Goal: Transaction & Acquisition: Download file/media

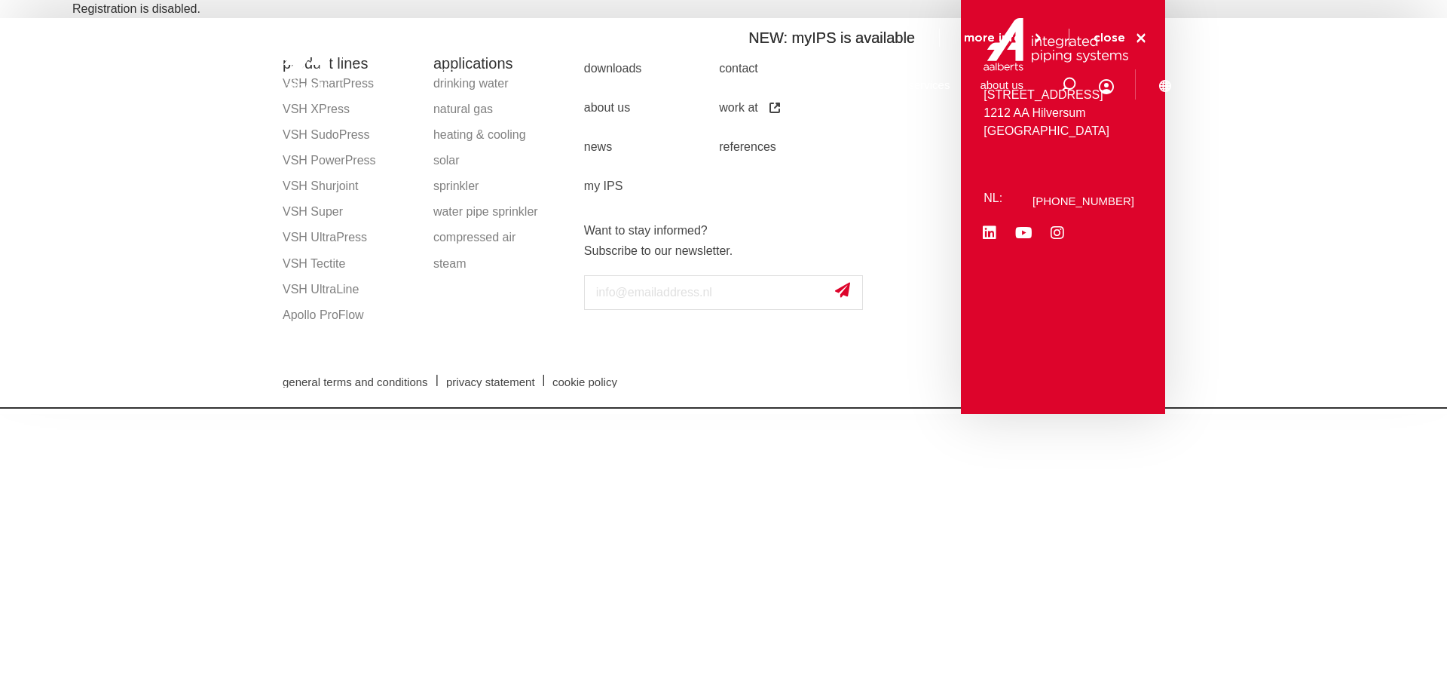
click at [483, 65] on div "To search NEW: myIPS is available more info close products markets applications…" at bounding box center [822, 57] width 700 height 115
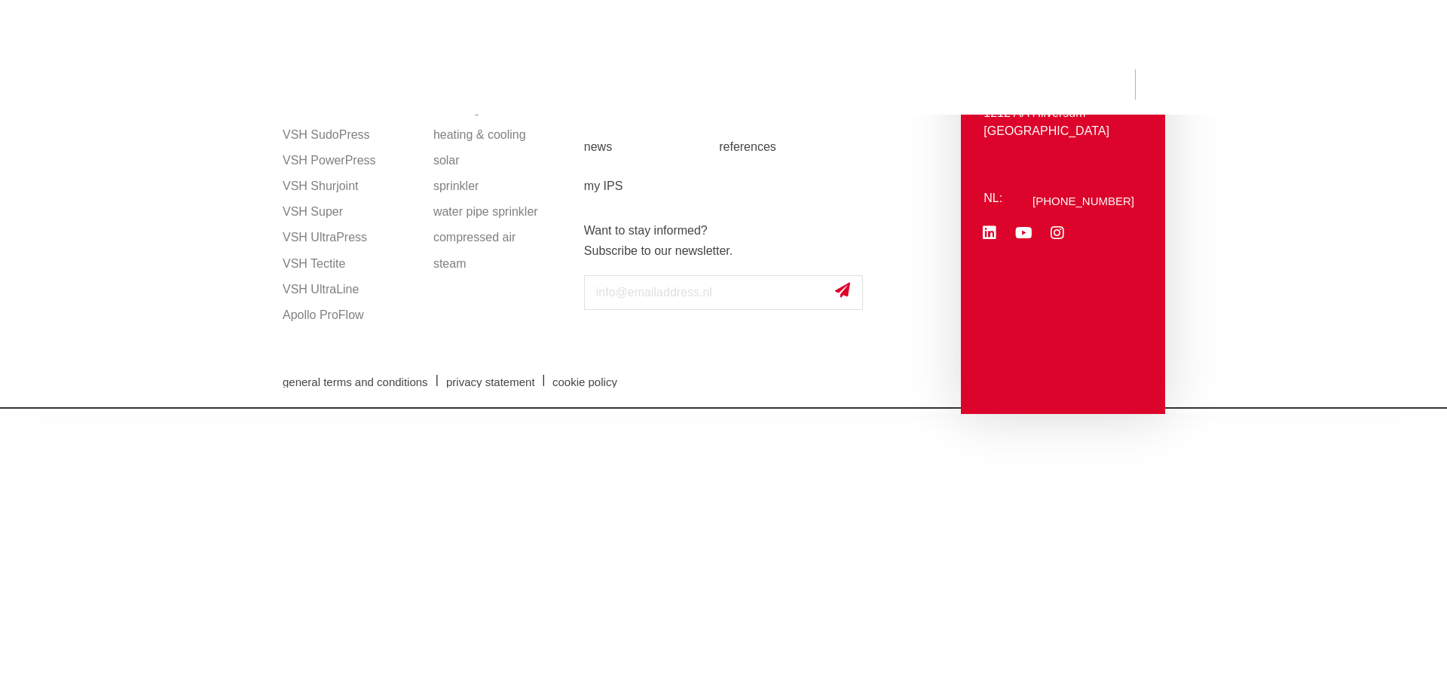
click at [1379, 27] on div "NEW: myIPS is available more info close" at bounding box center [723, 38] width 1447 height 30
drag, startPoint x: 1265, startPoint y: 38, endPoint x: 1139, endPoint y: 77, distance: 131.6
click at [1262, 39] on div "NEW: myIPS is available more info close" at bounding box center [723, 38] width 1447 height 30
click at [1129, 82] on div "To search NEW: myIPS is available more info close products markets applications…" at bounding box center [822, 57] width 700 height 115
drag, startPoint x: 1125, startPoint y: 87, endPoint x: 713, endPoint y: 147, distance: 415.8
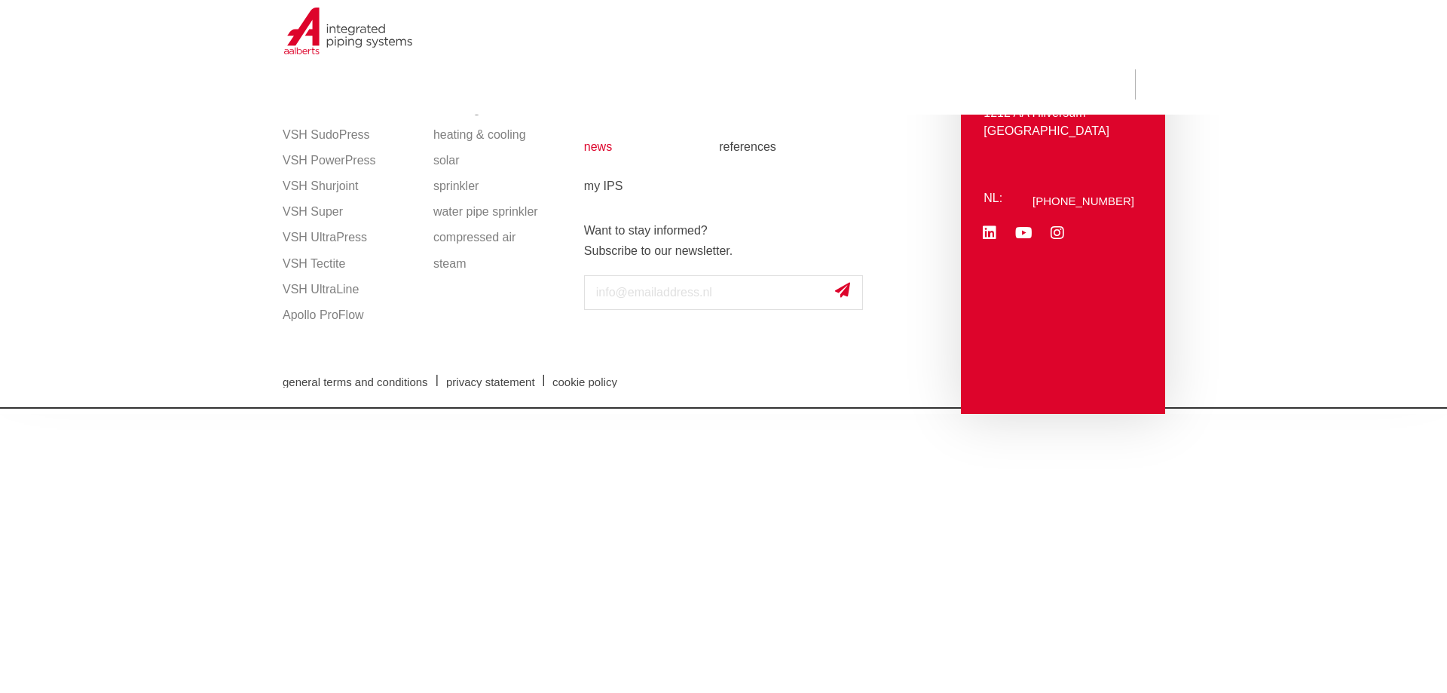
click at [1116, 90] on div "To search NEW: myIPS is available more info close products markets applications…" at bounding box center [822, 57] width 700 height 115
click at [653, 160] on link "news" at bounding box center [651, 146] width 135 height 39
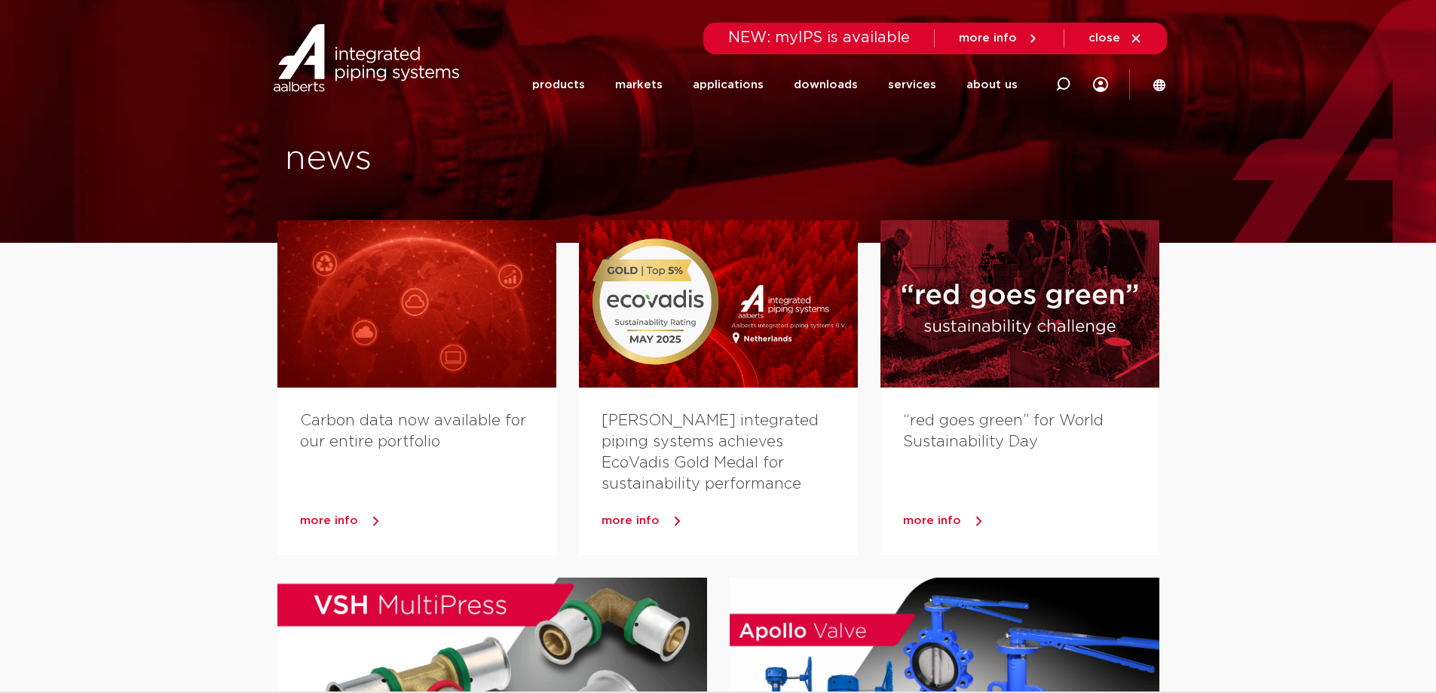
click at [791, 89] on li "downloads all downloads certificates CAD and other software electronic patient …" at bounding box center [826, 85] width 94 height 58
click at [837, 79] on font "downloads" at bounding box center [826, 84] width 64 height 11
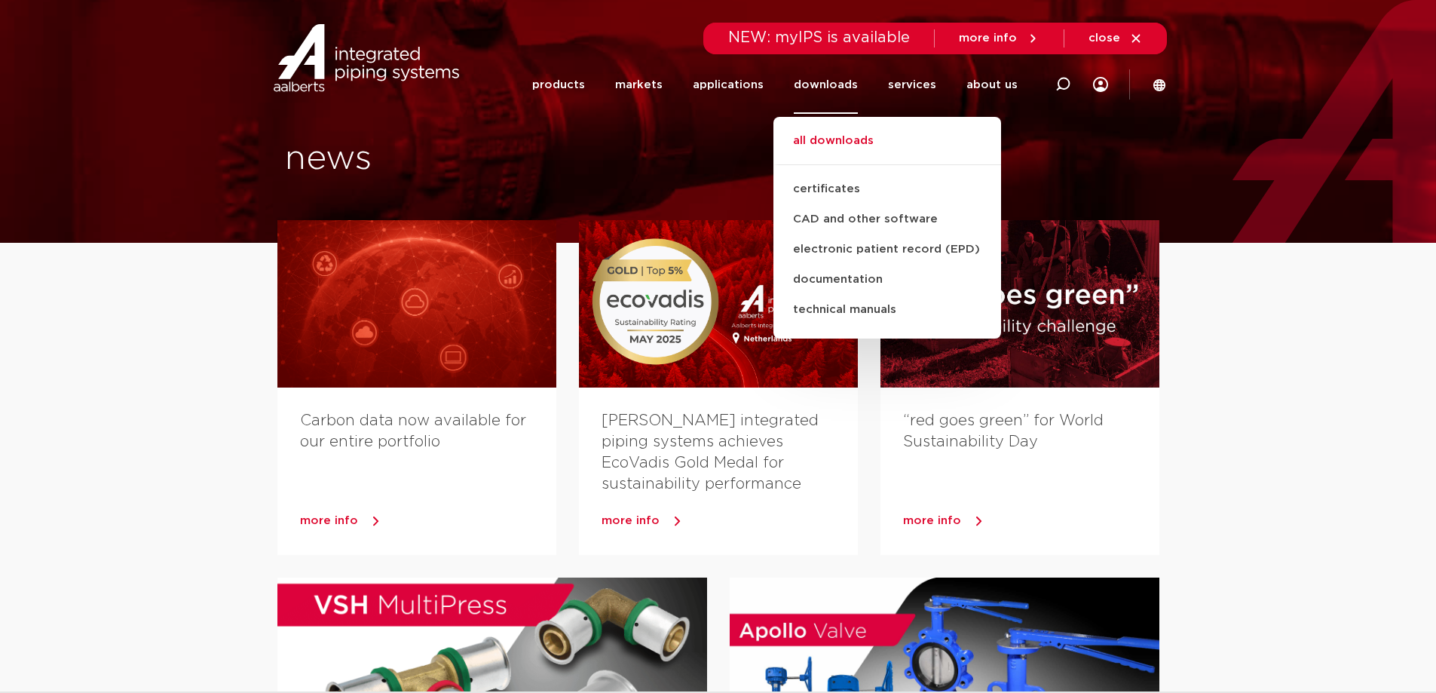
click at [843, 144] on font "all downloads" at bounding box center [833, 140] width 81 height 11
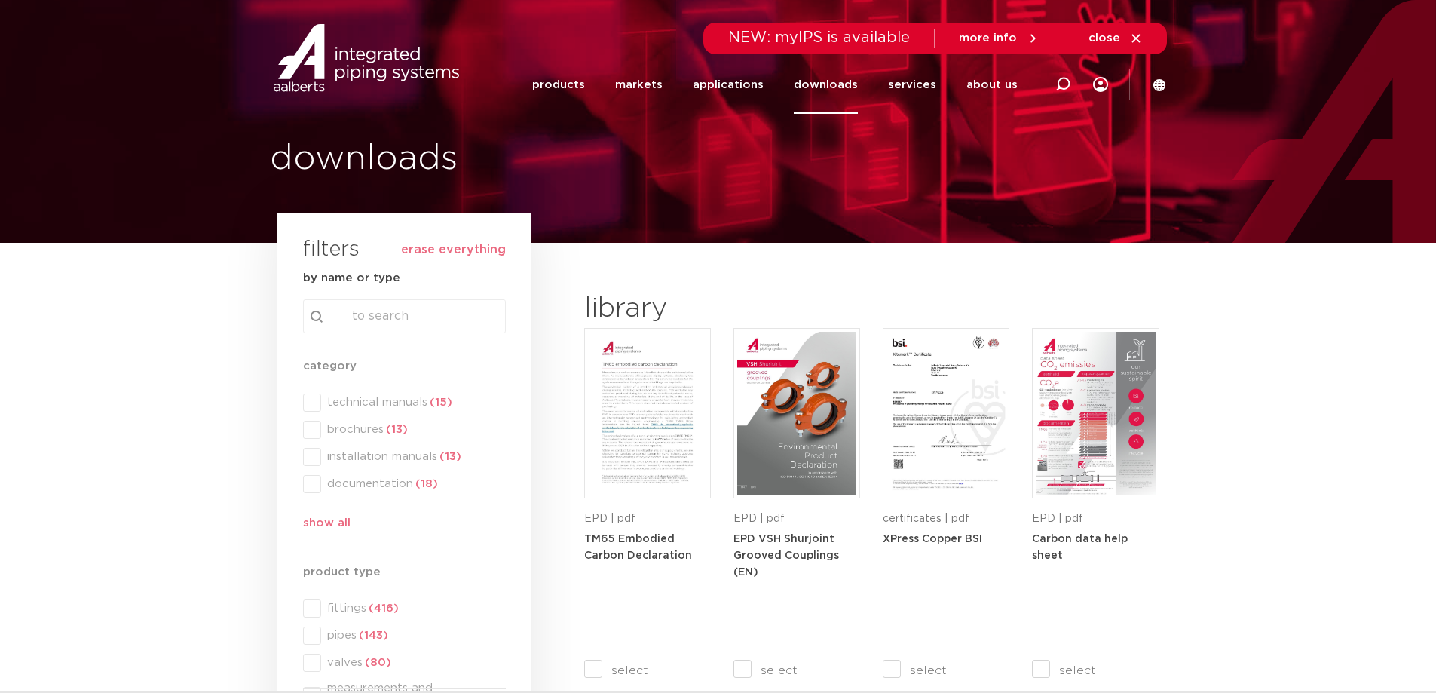
click at [314, 427] on div "category category technical manuals (15) brochures (13) installation manuals (1…" at bounding box center [404, 447] width 203 height 181
click at [310, 432] on span at bounding box center [312, 430] width 18 height 18
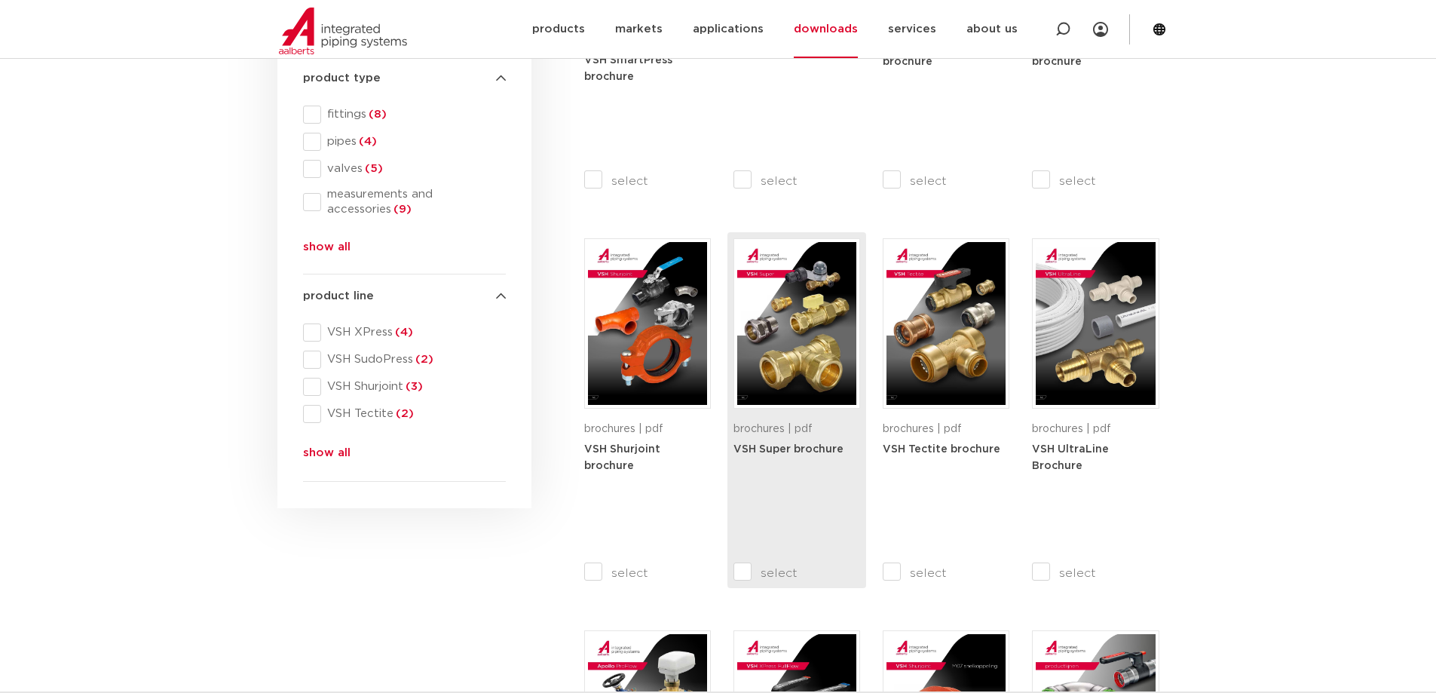
scroll to position [377, 0]
